Goal: Information Seeking & Learning: Learn about a topic

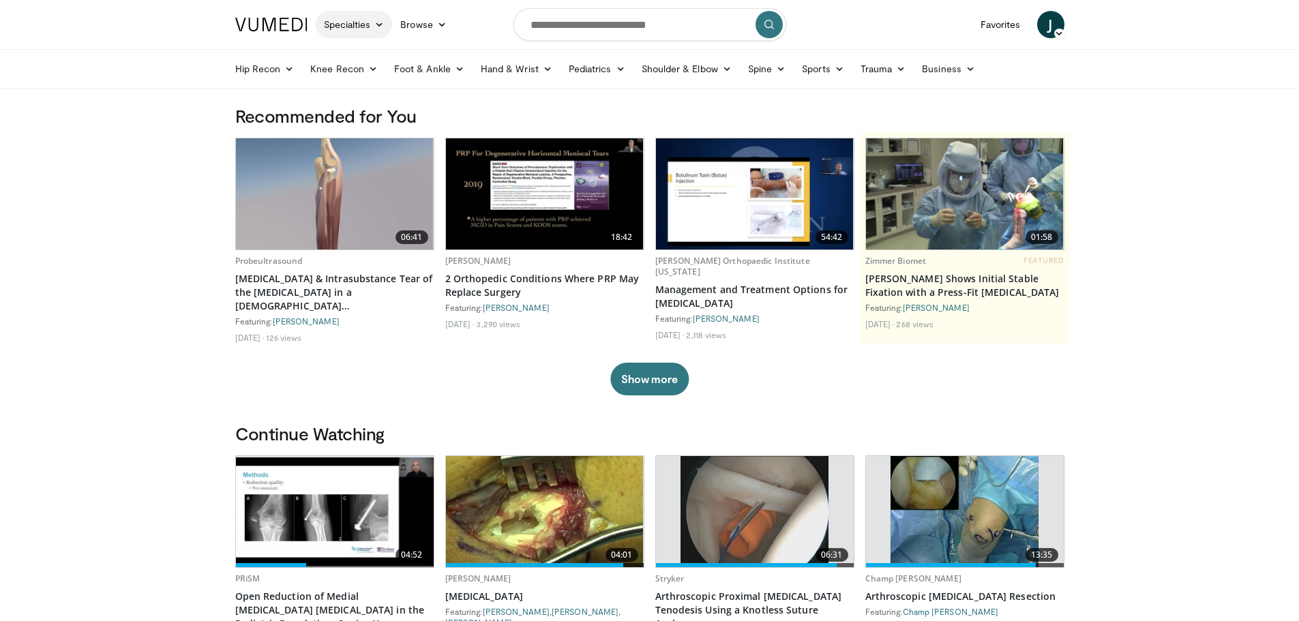
click at [370, 23] on link "Specialties" at bounding box center [354, 24] width 77 height 27
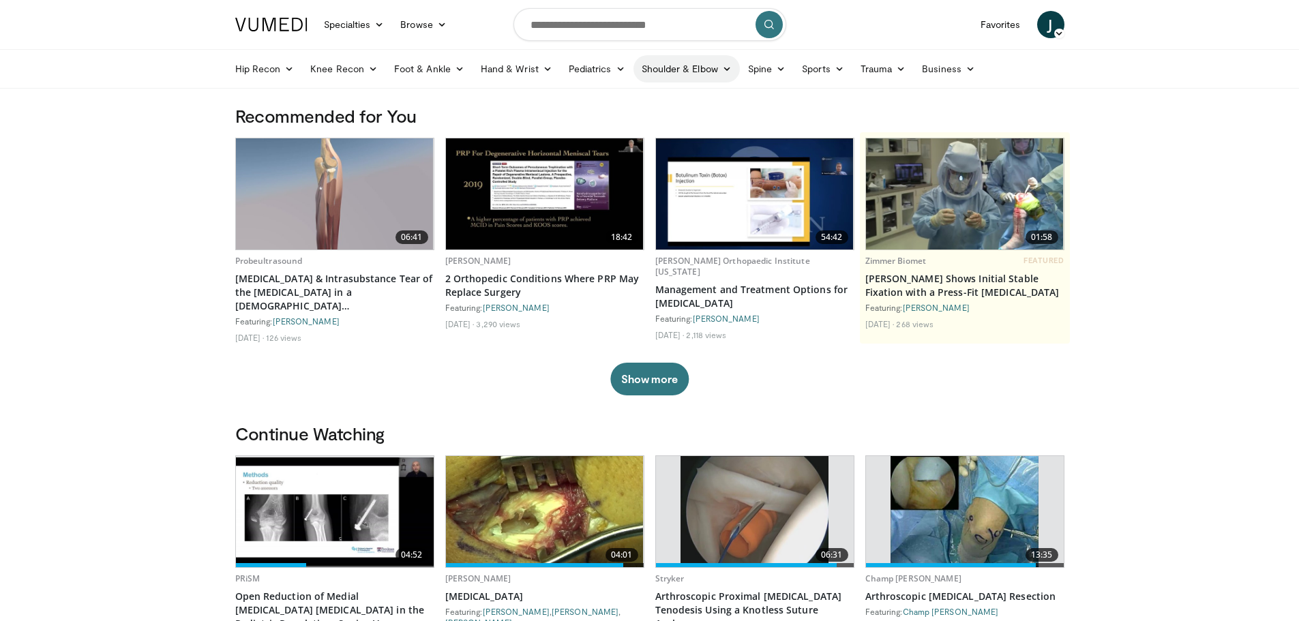
click at [695, 76] on link "Shoulder & Elbow" at bounding box center [687, 68] width 106 height 27
click at [622, 121] on link "Shoulder" at bounding box center [658, 123] width 162 height 22
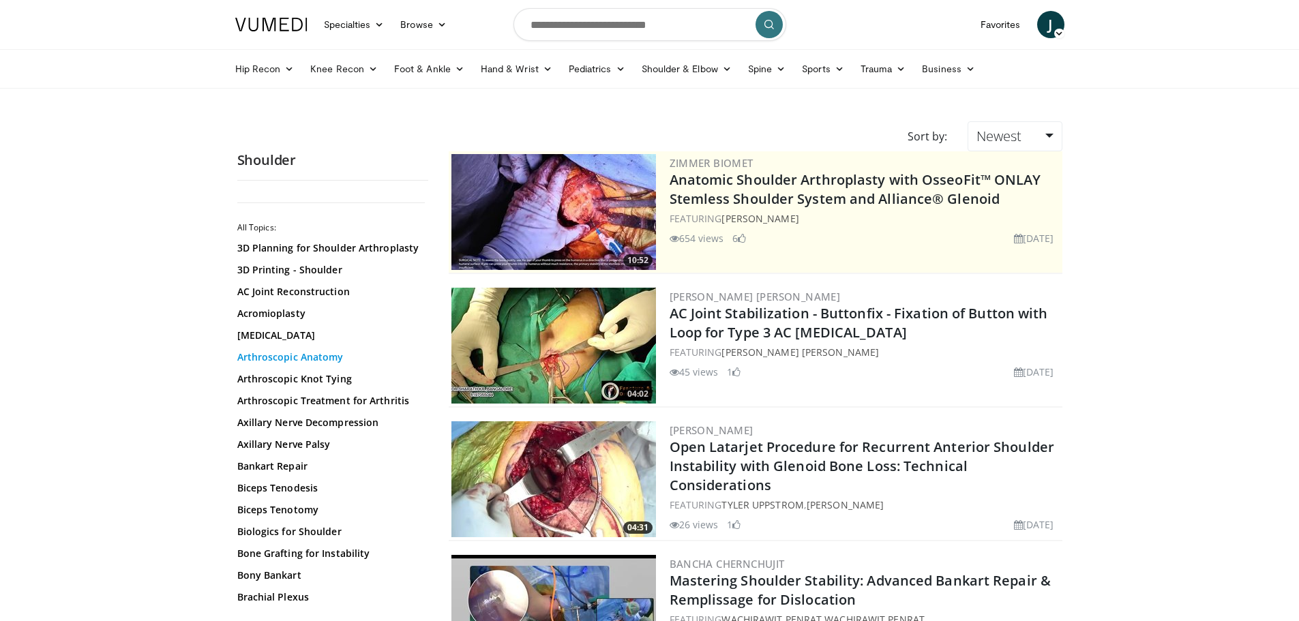
click at [303, 353] on link "Arthroscopic Anatomy" at bounding box center [329, 358] width 184 height 14
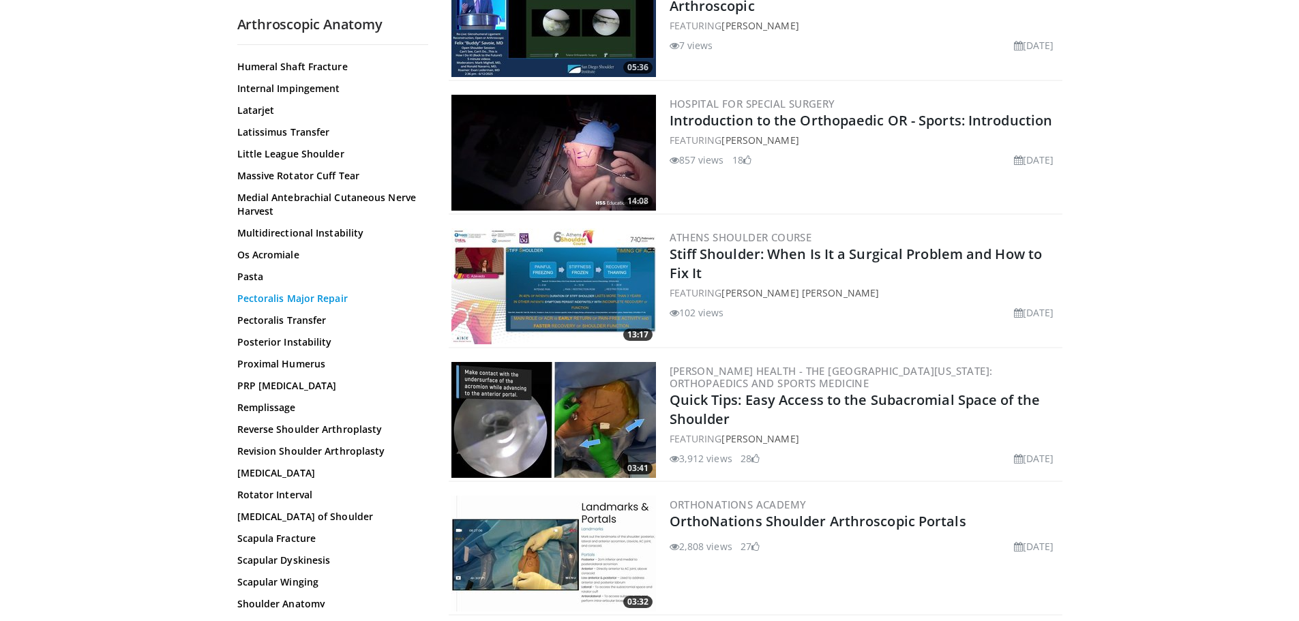
scroll to position [928, 0]
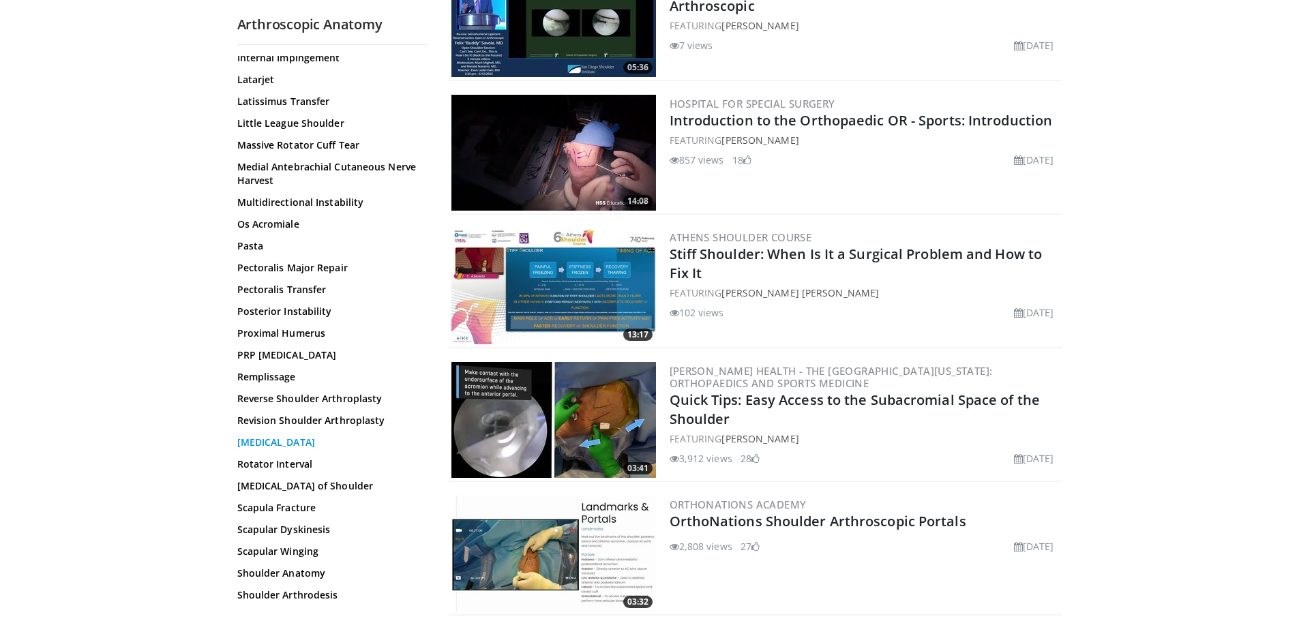
click at [273, 438] on link "[MEDICAL_DATA]" at bounding box center [329, 443] width 184 height 14
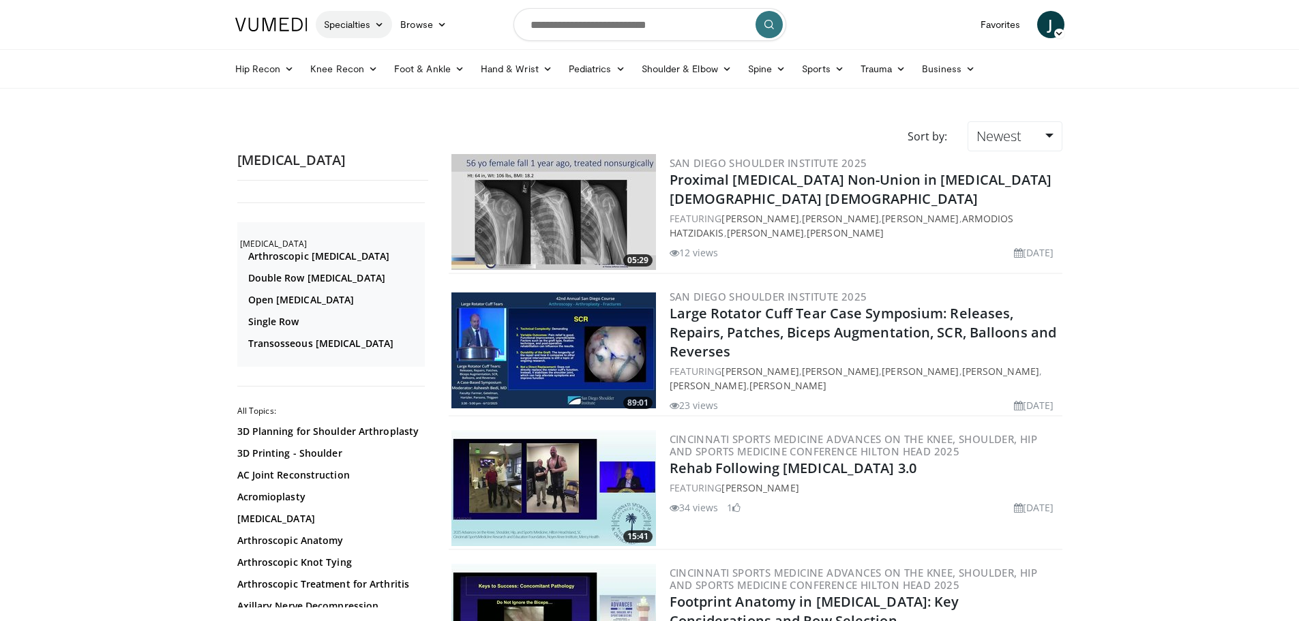
click at [359, 33] on link "Specialties" at bounding box center [354, 24] width 77 height 27
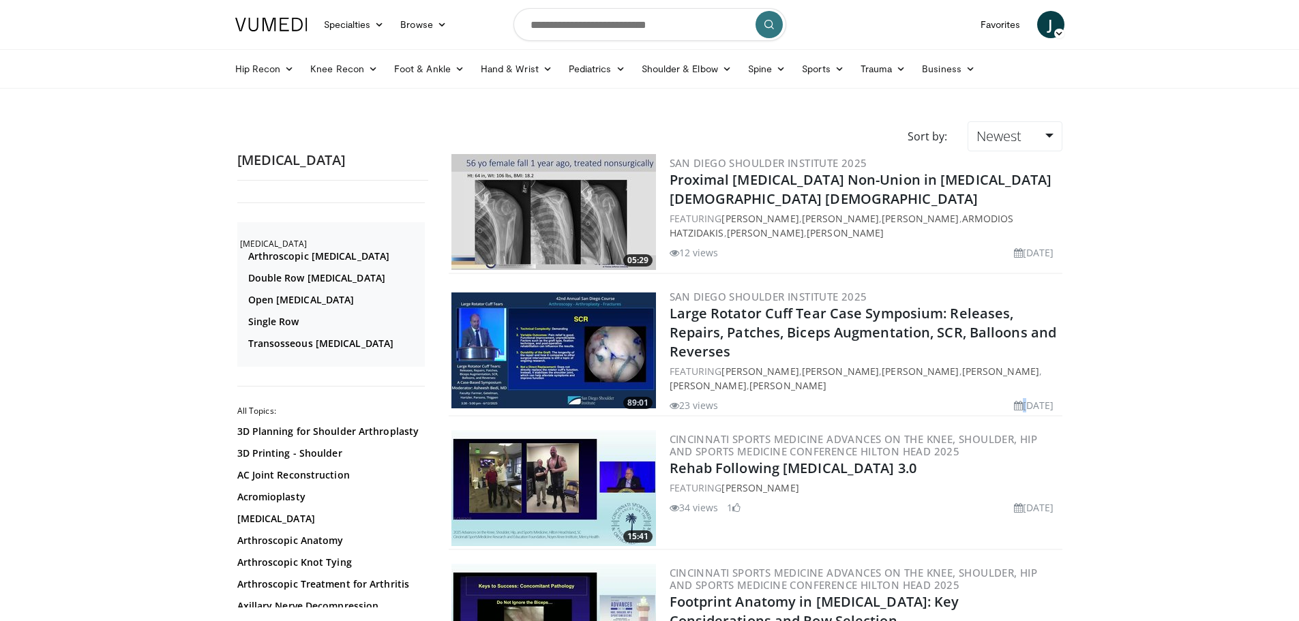
drag, startPoint x: 985, startPoint y: 406, endPoint x: 1063, endPoint y: 408, distance: 77.8
